Goal: Task Accomplishment & Management: Use online tool/utility

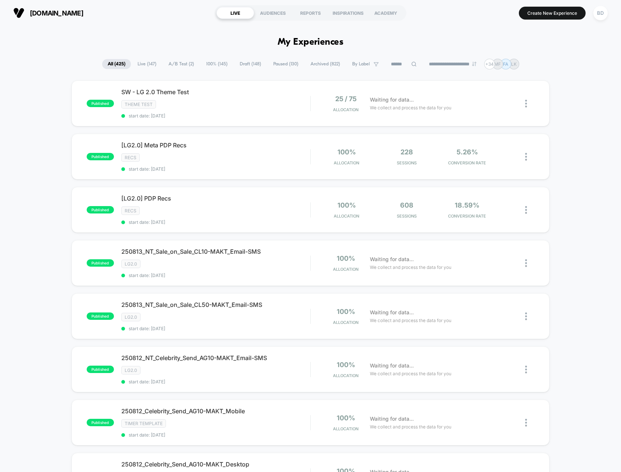
click at [177, 60] on span "A/B Test ( 2 )" at bounding box center [181, 64] width 37 height 10
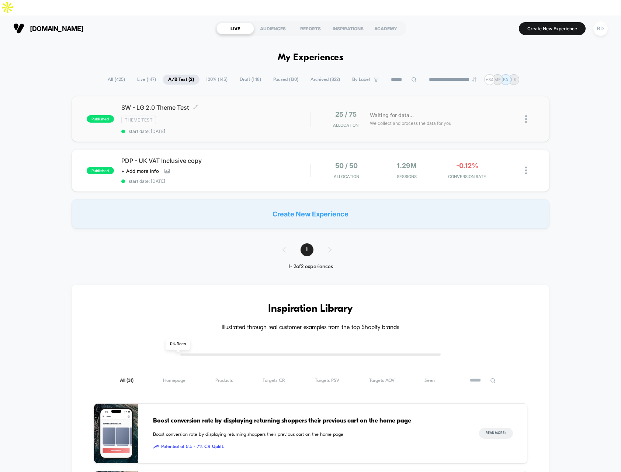
click at [168, 104] on span "SW - LG 2.0 Theme Test Click to edit experience details" at bounding box center [215, 107] width 189 height 7
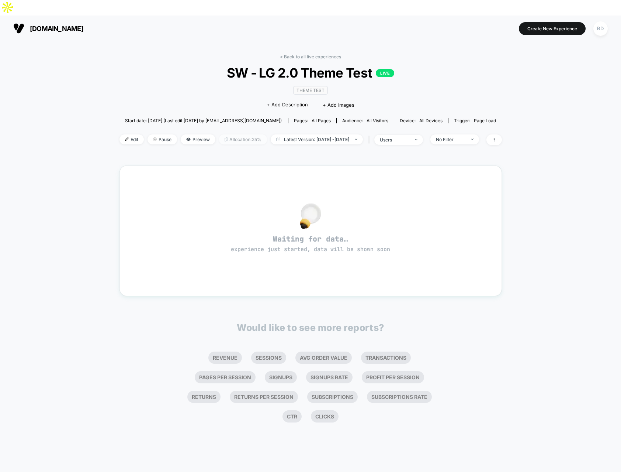
click at [224, 134] on span "Allocation: 25%" at bounding box center [243, 139] width 48 height 10
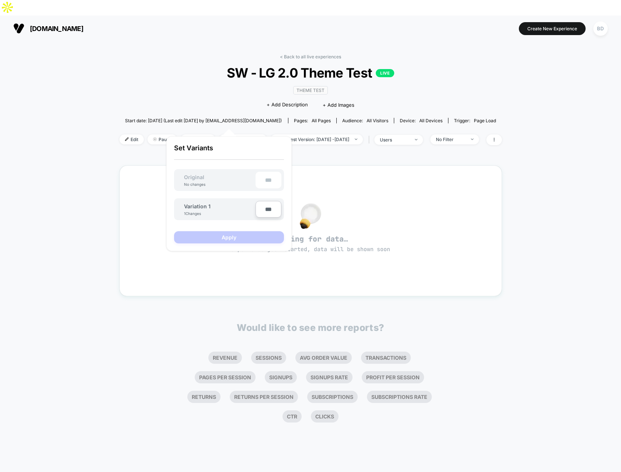
click at [56, 162] on div "< Back to all live experiences SW - LG 2.0 Theme Test LIVE Theme Test Click to …" at bounding box center [310, 264] width 621 height 446
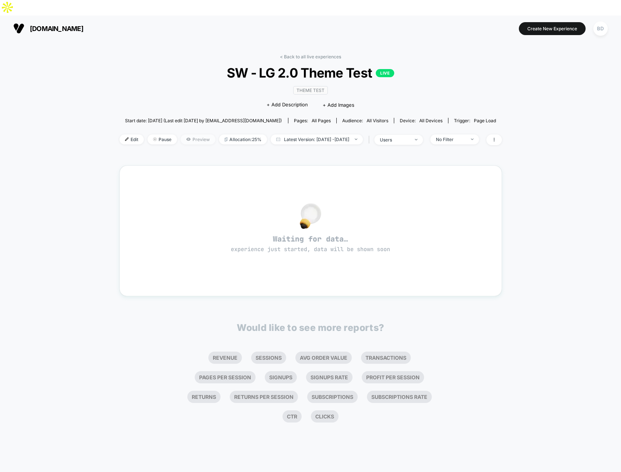
click at [188, 134] on span "Preview" at bounding box center [198, 139] width 35 height 10
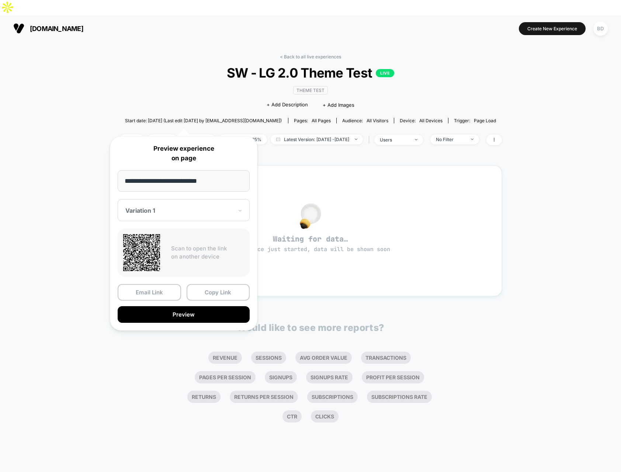
click at [194, 215] on div "Variation 1" at bounding box center [179, 210] width 109 height 9
click at [183, 313] on button "Preview" at bounding box center [184, 314] width 132 height 17
